Goal: Obtain resource: Download file/media

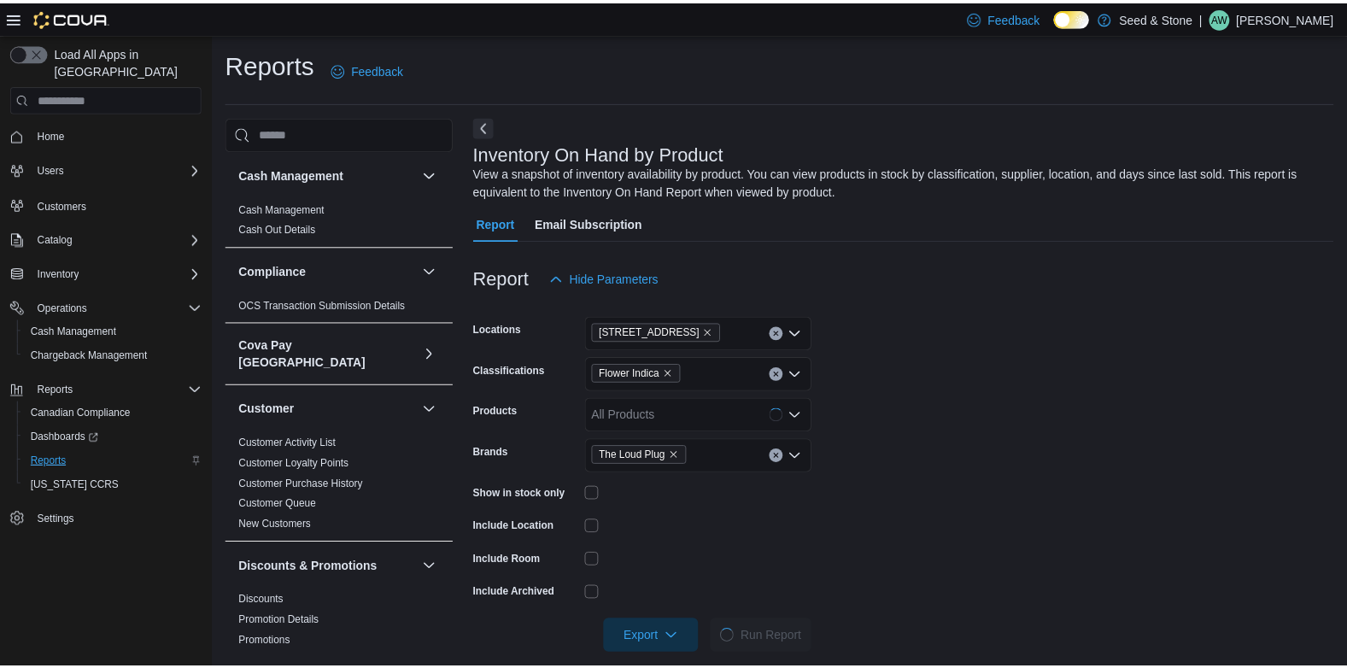
scroll to position [20, 0]
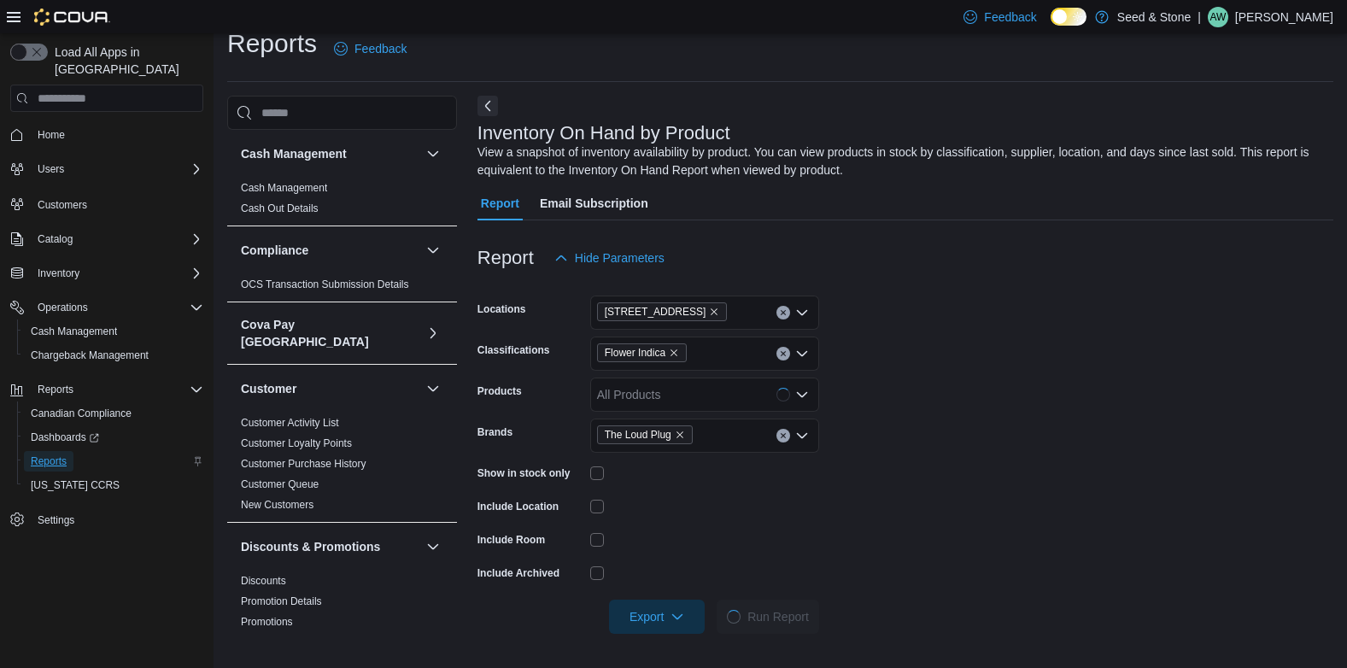
click at [49, 454] on span "Reports" at bounding box center [49, 461] width 36 height 14
click at [761, 354] on icon "Clear input" at bounding box center [783, 353] width 7 height 7
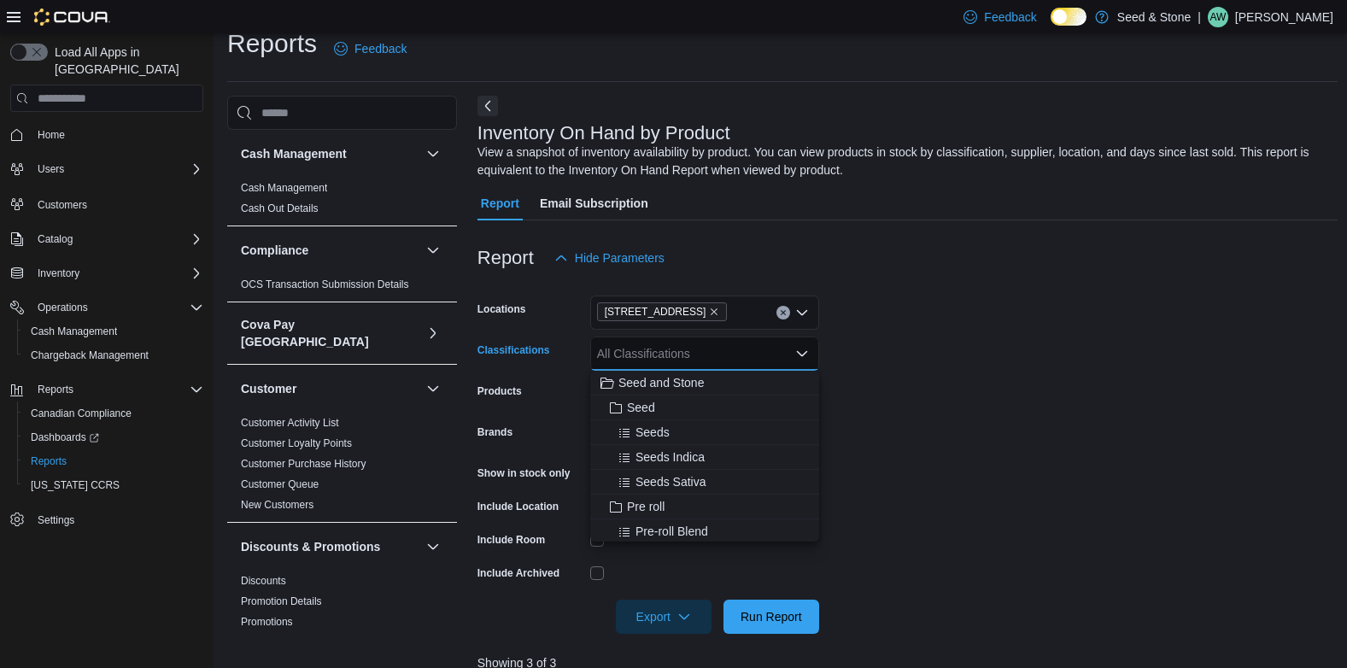
click at [761, 352] on icon "Close list of options" at bounding box center [802, 354] width 14 height 14
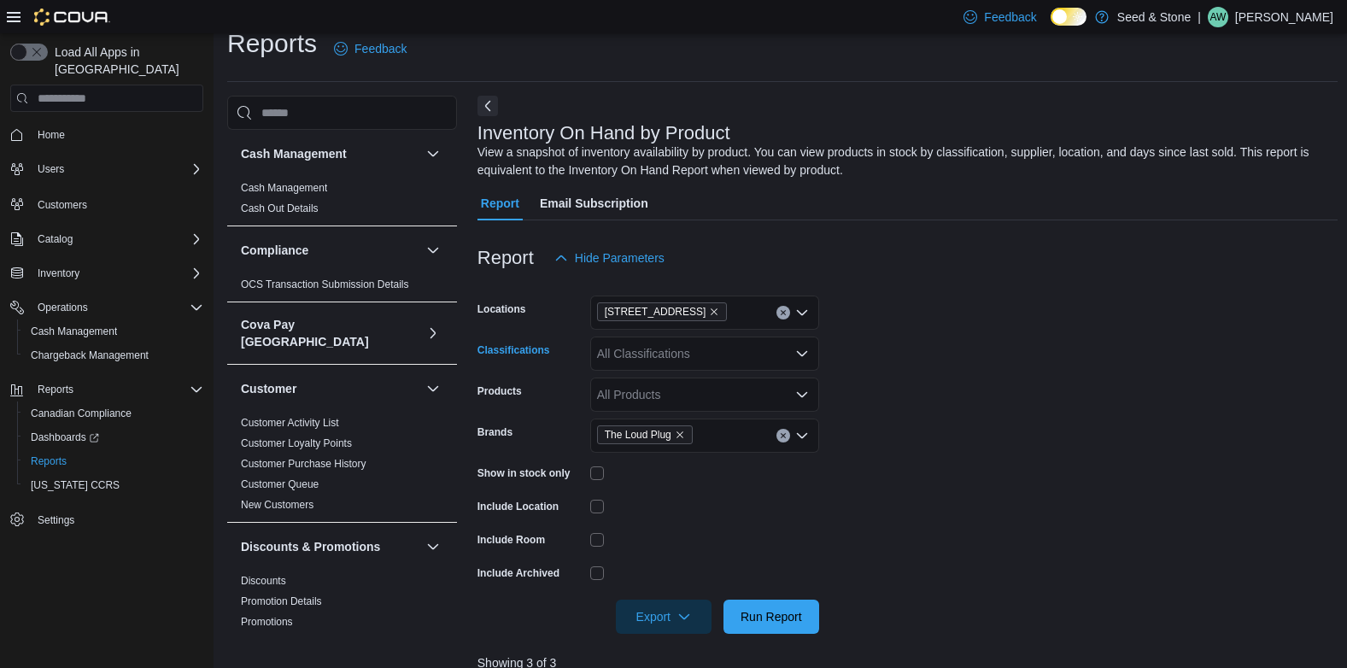
click at [761, 353] on icon "Open list of options" at bounding box center [802, 353] width 10 height 5
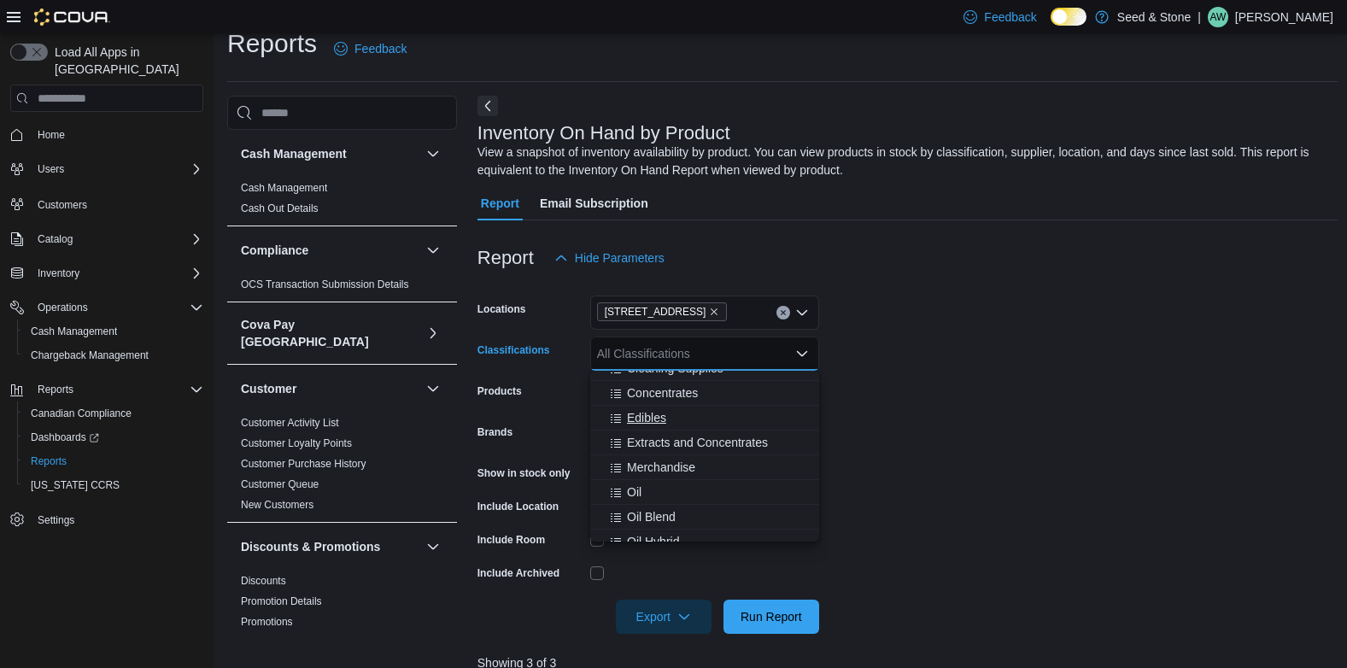
scroll to position [638, 0]
click at [643, 407] on span "Edibles" at bounding box center [646, 413] width 39 height 17
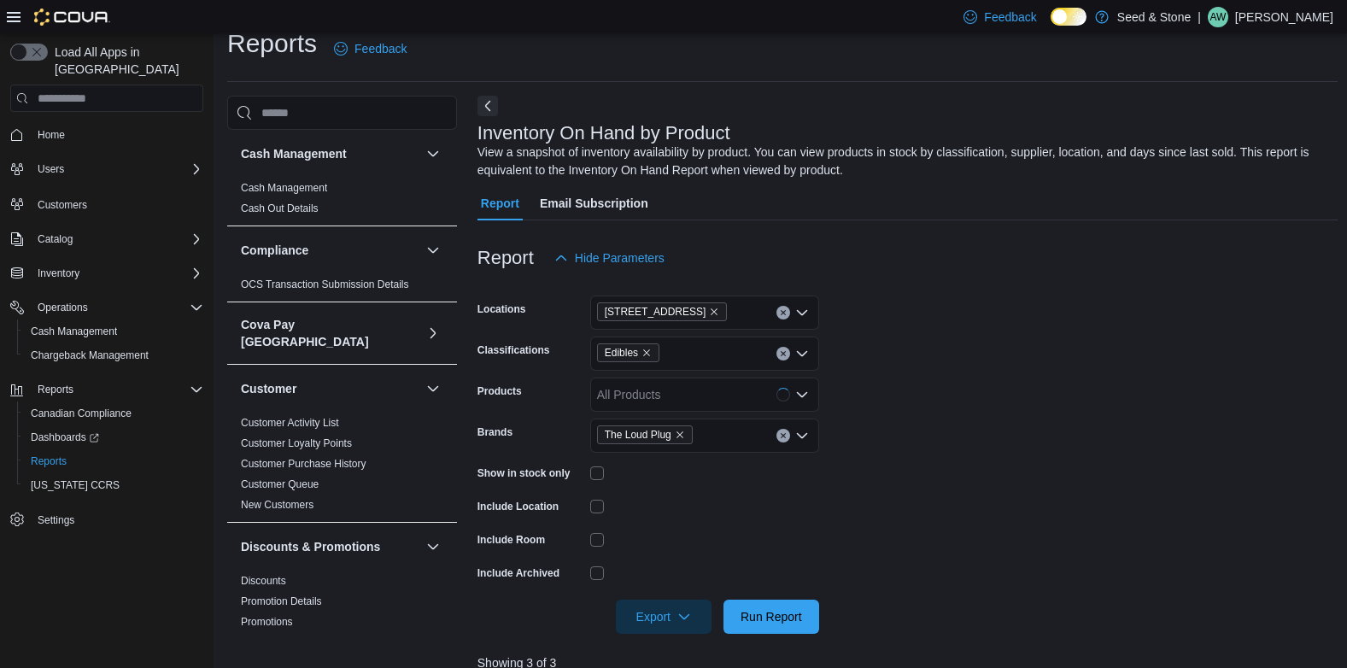
click at [761, 373] on form "Locations [STREET_ADDRESS] Classifications Edibles Products All Products Brands…" at bounding box center [907, 454] width 860 height 359
click at [682, 434] on icon "Remove The Loud Plug from selection in this group" at bounding box center [680, 435] width 10 height 10
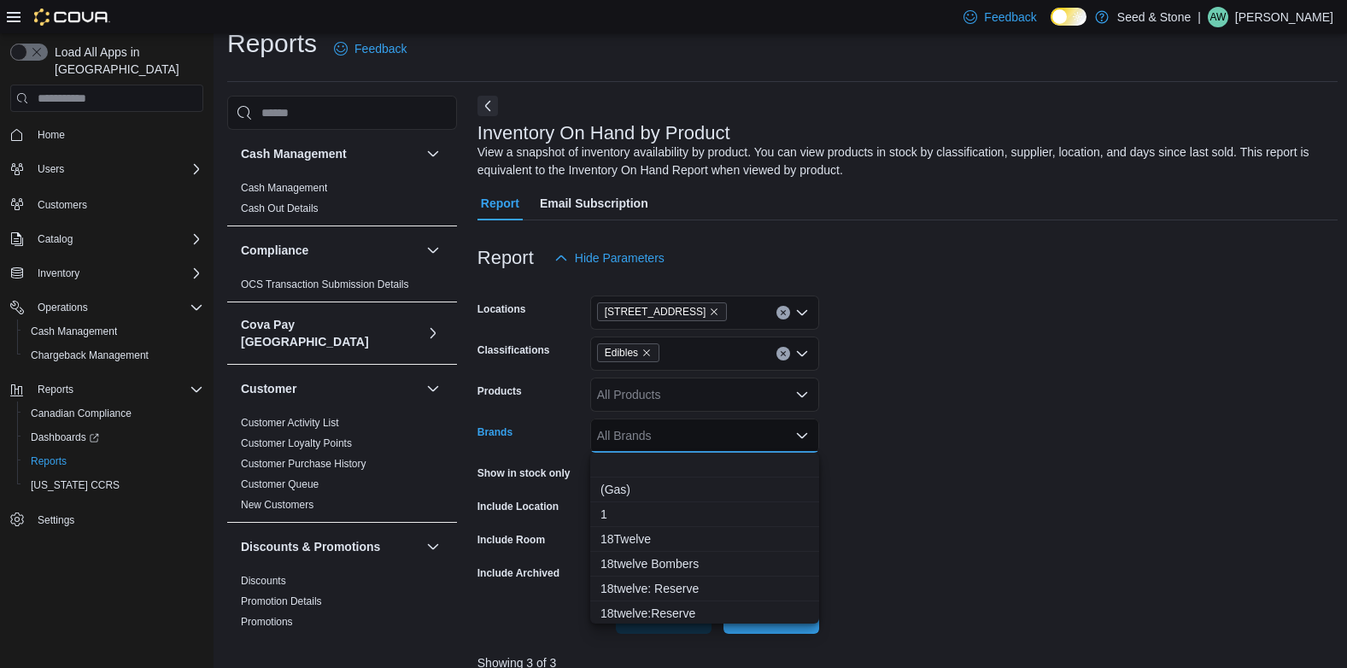
click at [761, 492] on form "Locations [STREET_ADDRESS] (Coquitlam) Classifications Edibles Products All Pro…" at bounding box center [907, 454] width 860 height 359
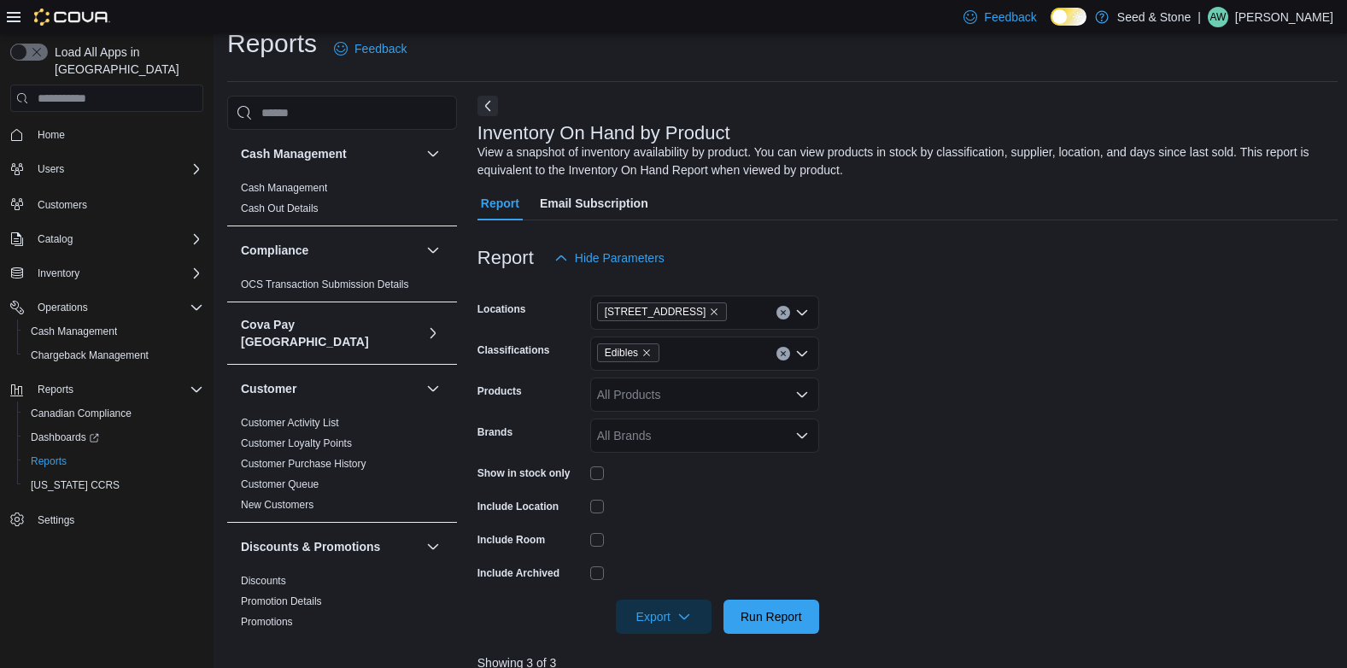
click at [761, 444] on div "All Brands" at bounding box center [704, 436] width 229 height 34
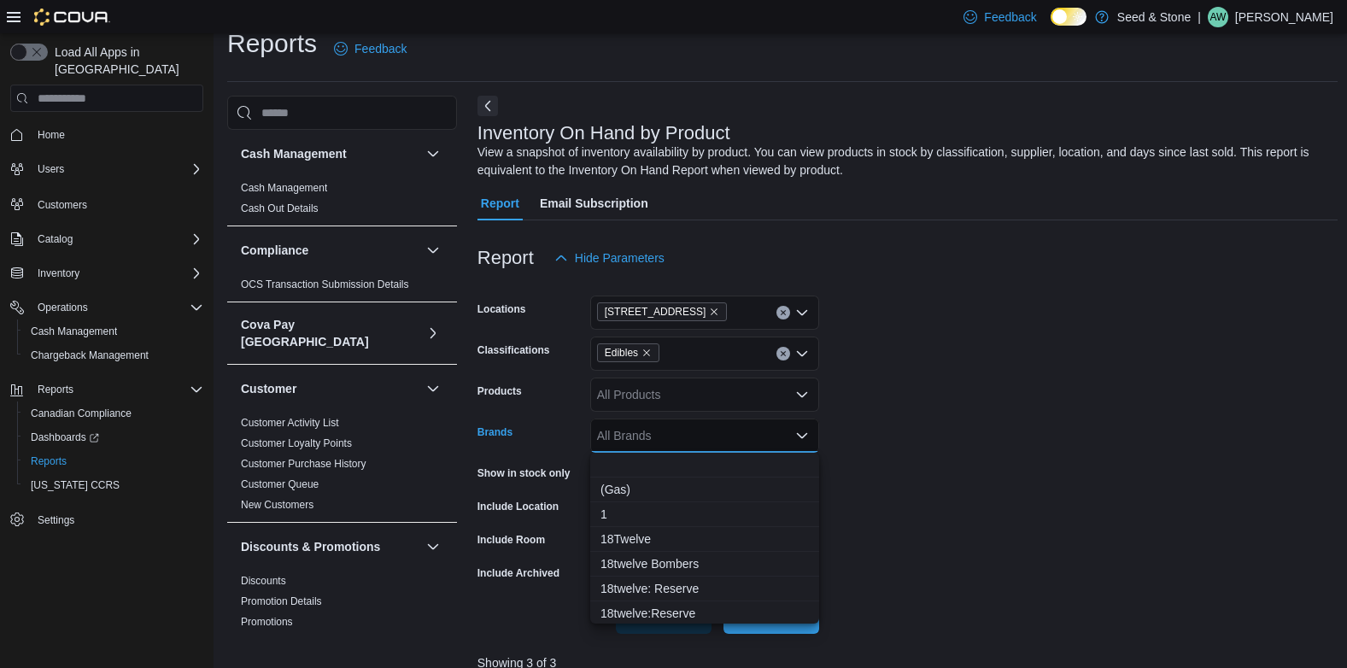
click at [761, 434] on icon "Close list of options" at bounding box center [802, 436] width 14 height 14
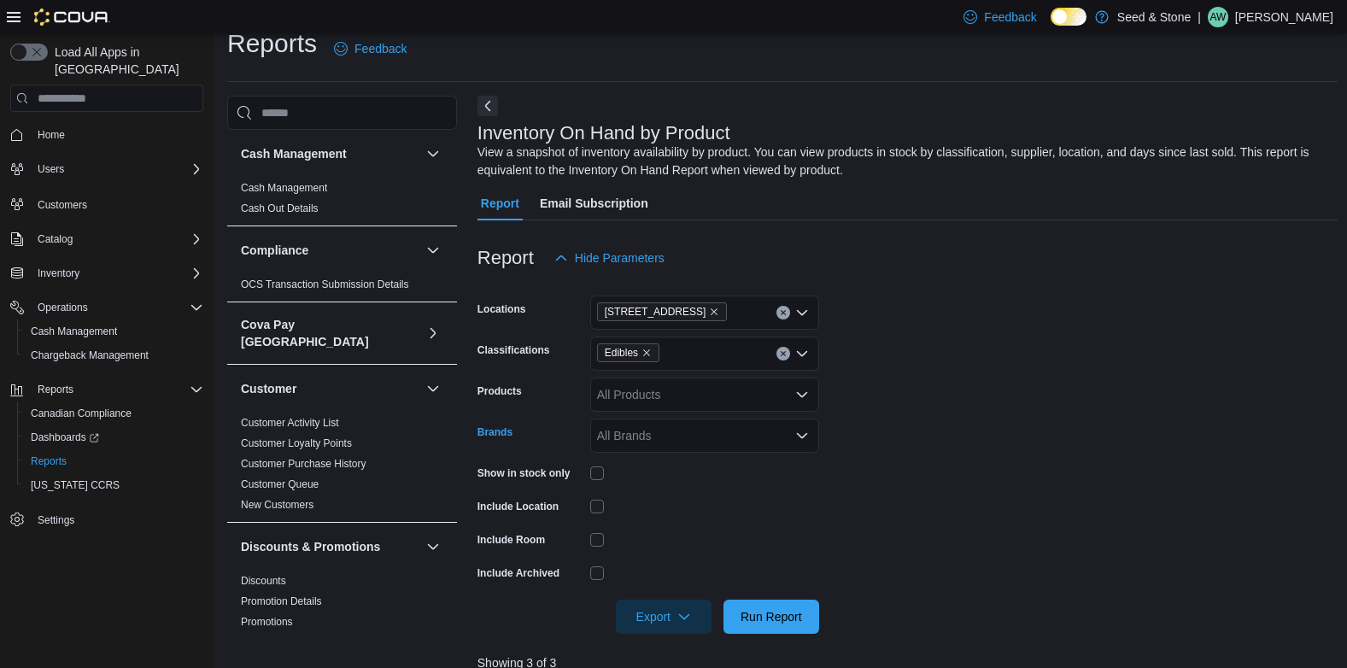
click at [761, 425] on div "All Brands" at bounding box center [704, 436] width 229 height 34
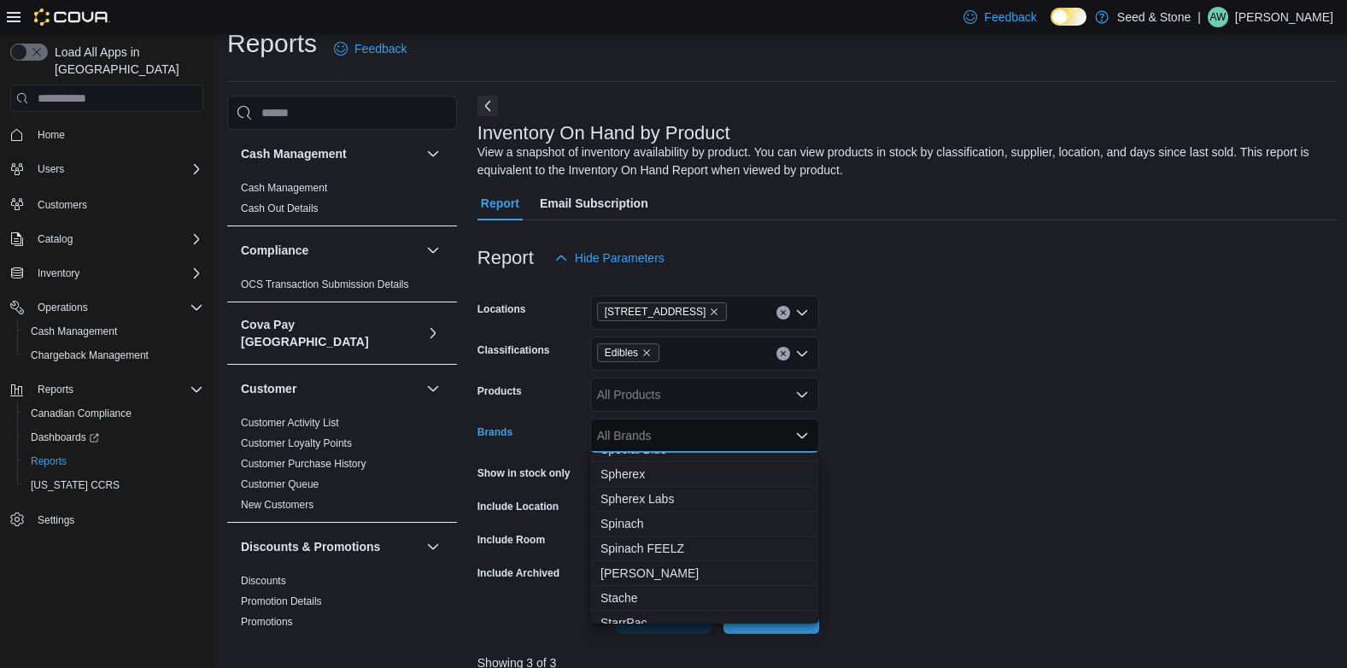
scroll to position [23033, 0]
click at [616, 513] on span "Spinach" at bounding box center [704, 516] width 208 height 17
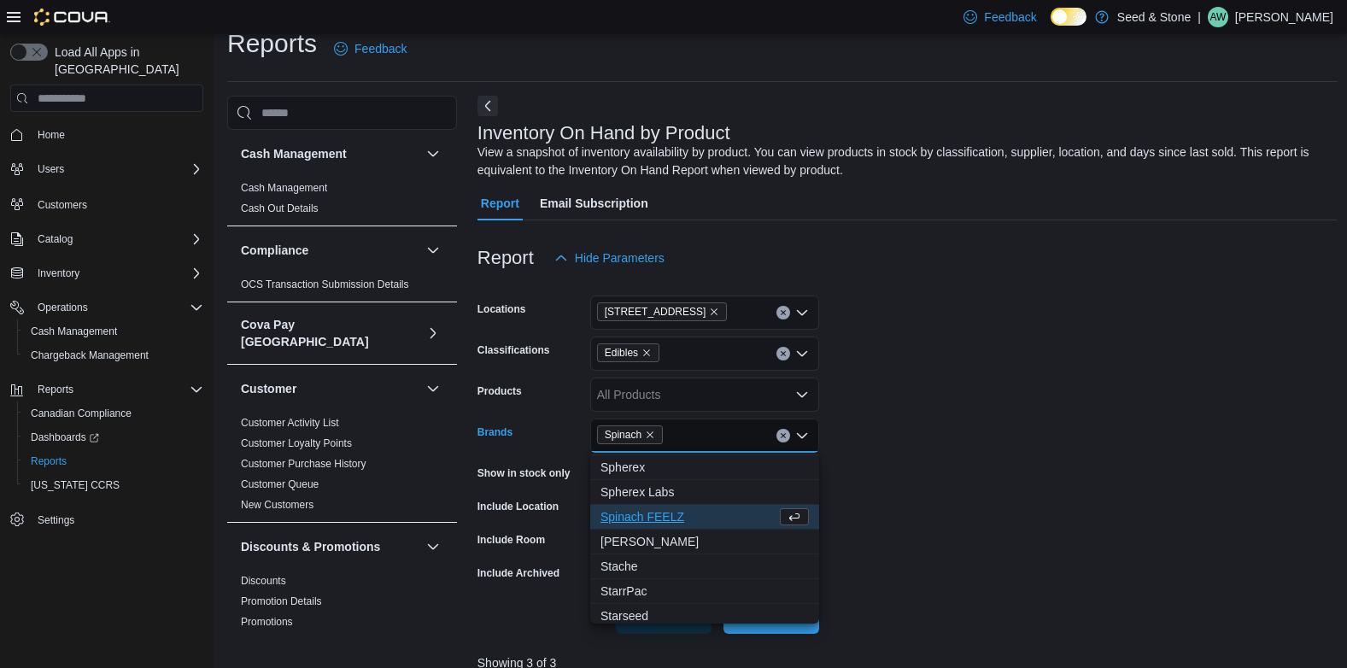
click at [761, 424] on form "Locations [STREET_ADDRESS] Classifications Edibles Products All Products Brands…" at bounding box center [907, 454] width 860 height 359
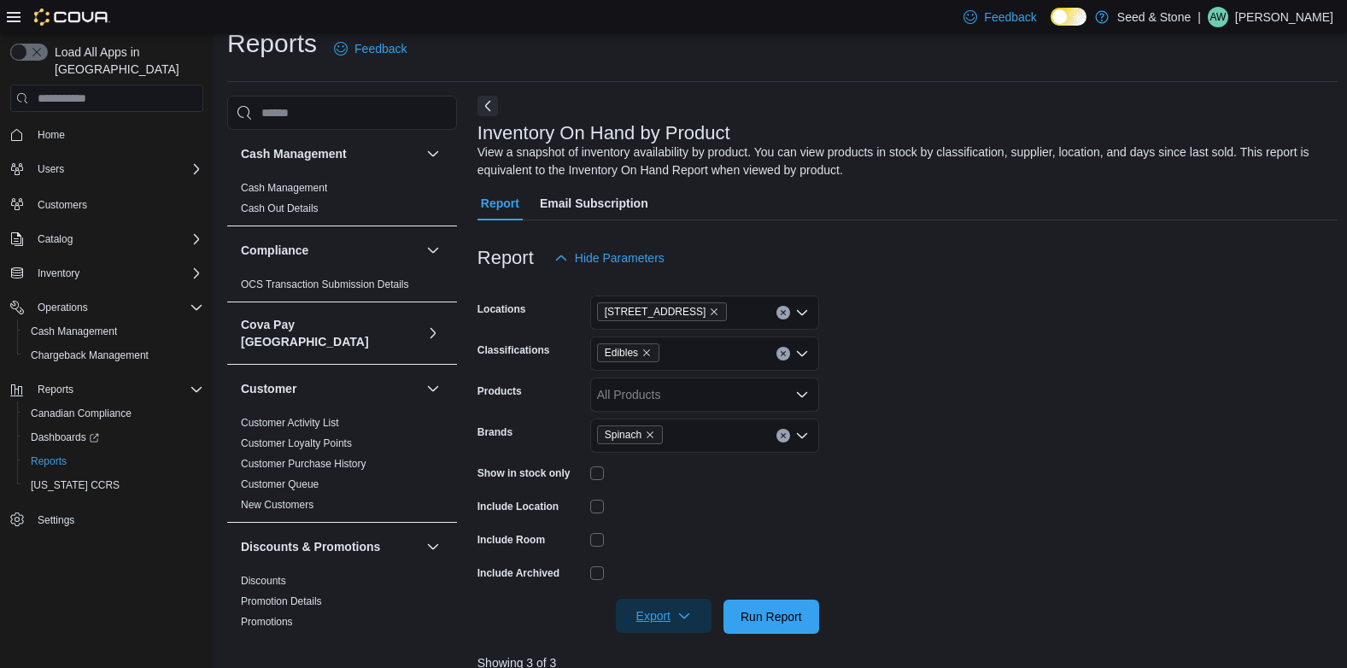
click at [686, 609] on span "Export" at bounding box center [663, 616] width 75 height 34
click at [683, 516] on span "Export to Excel" at bounding box center [666, 514] width 77 height 14
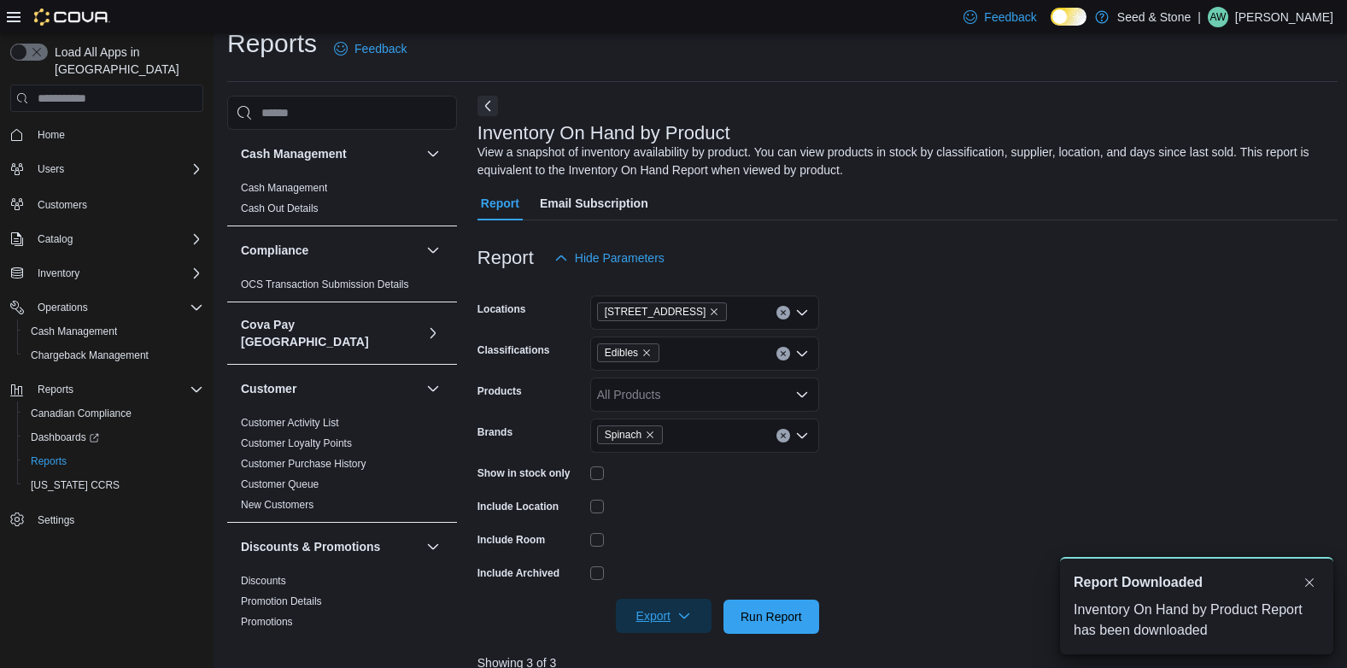
scroll to position [0, 0]
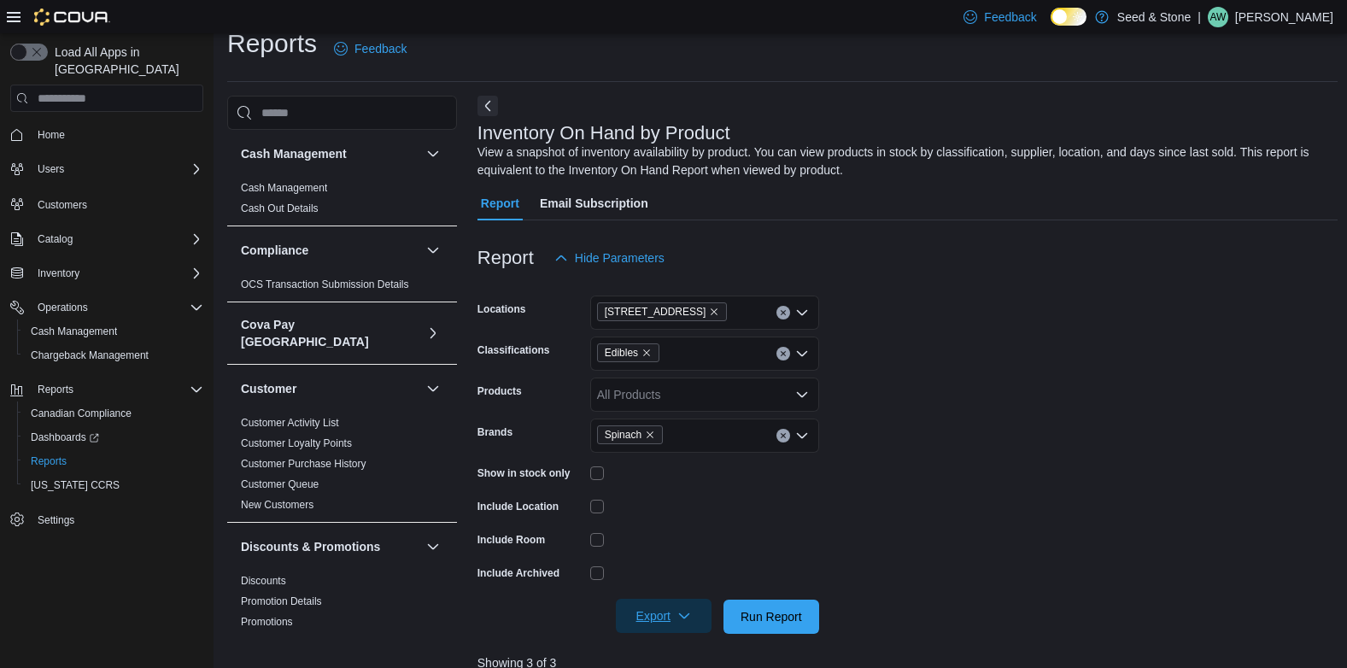
click at [761, 435] on icon "Open list of options" at bounding box center [802, 436] width 14 height 14
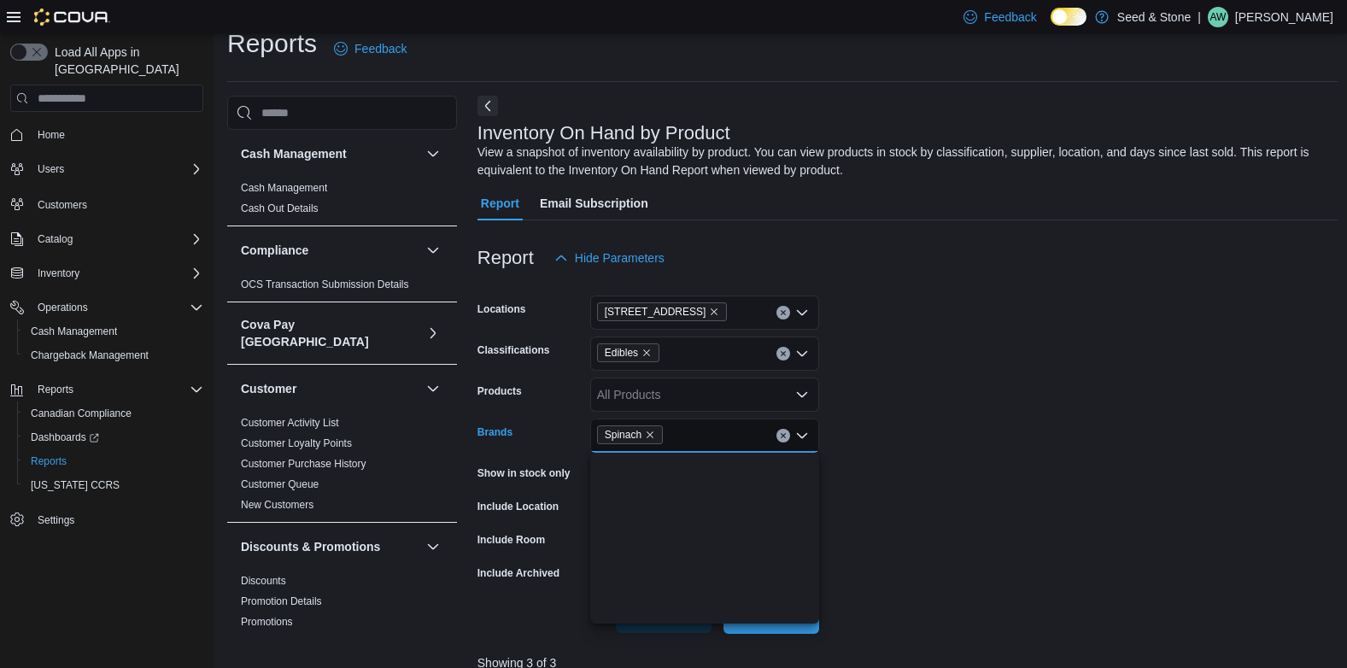
scroll to position [2368, 0]
click at [650, 436] on icon "Remove Spinach from selection in this group" at bounding box center [650, 434] width 7 height 7
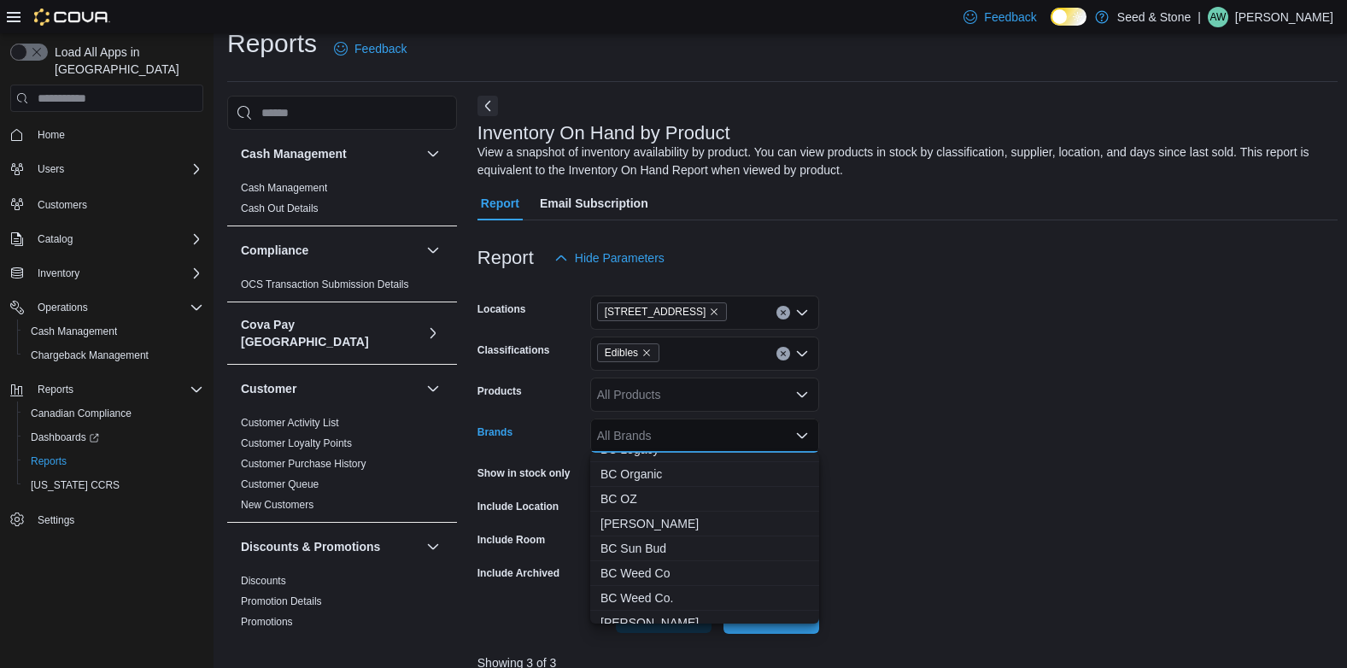
click at [761, 433] on form "Locations [STREET_ADDRESS] (Coquitlam) Classifications Edibles Products All Pro…" at bounding box center [907, 454] width 860 height 359
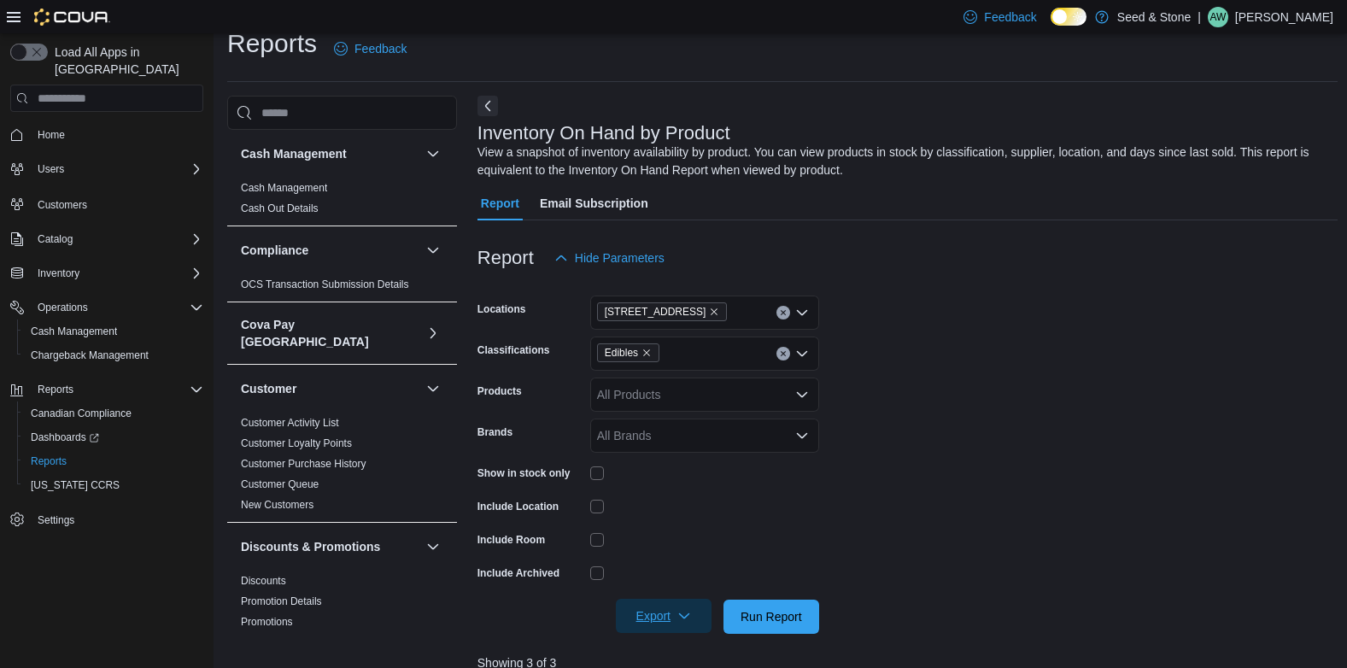
click at [695, 610] on span "Export" at bounding box center [663, 616] width 75 height 34
click at [682, 512] on span "Export to Excel" at bounding box center [666, 514] width 77 height 14
click at [682, 618] on icon "button" at bounding box center [684, 616] width 14 height 14
click at [676, 509] on span "Export to Excel" at bounding box center [666, 514] width 77 height 14
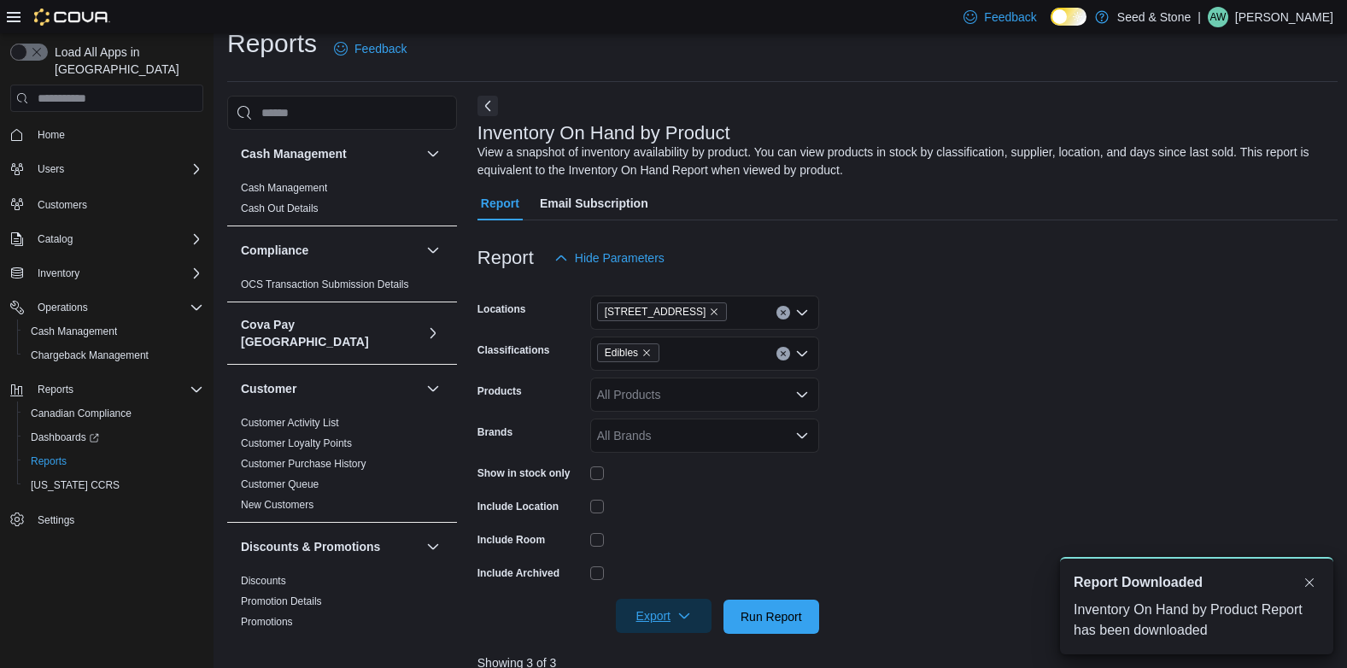
scroll to position [0, 0]
